Goal: Find specific page/section: Find specific page/section

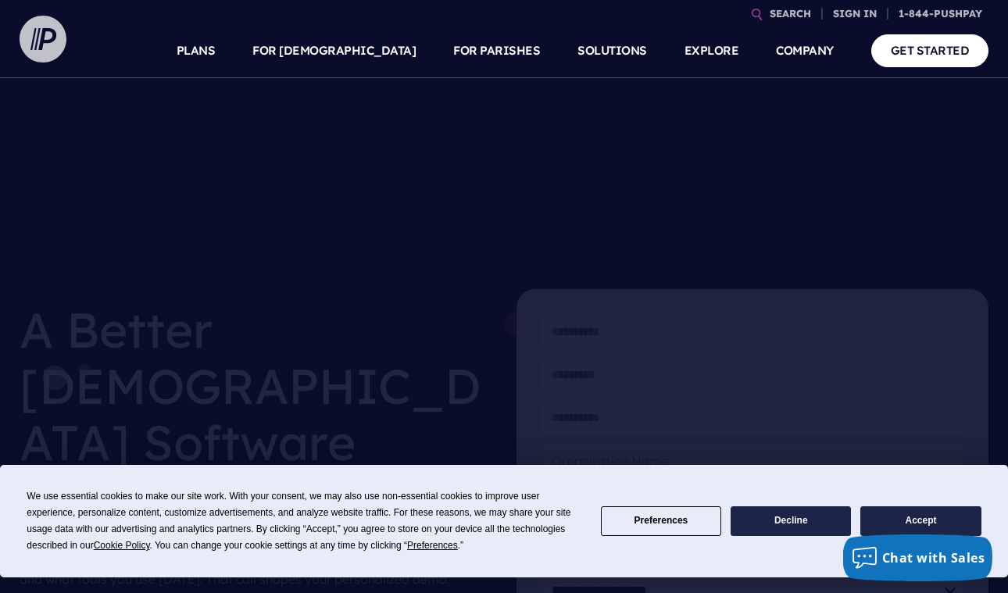
click at [51, 38] on img at bounding box center [43, 39] width 47 height 47
